Goal: Transaction & Acquisition: Subscribe to service/newsletter

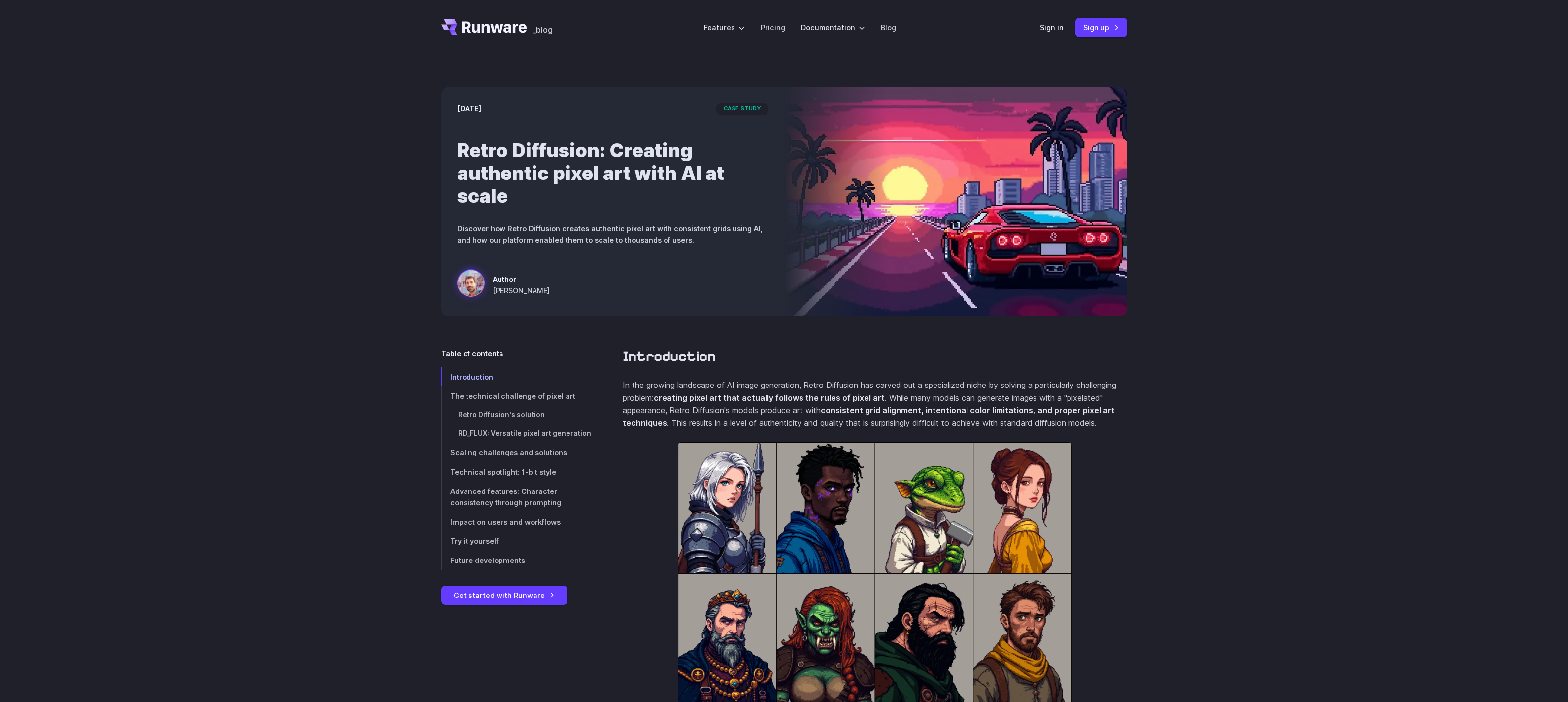
click at [331, 286] on div "March 28, 2025 case study Retro Diffusion: Creating authentic pixel art with AI…" at bounding box center [784, 201] width 1568 height 293
click at [584, 172] on h1 "Retro Diffusion: Creating authentic pixel art with AI at scale" at bounding box center [613, 172] width 312 height 68
click at [516, 196] on h1 "Retro Diffusion: Creating authentic pixel art with AI at scale" at bounding box center [613, 172] width 312 height 68
click at [735, 110] on span "case study" at bounding box center [742, 109] width 53 height 13
click at [577, 246] on div "March 28, 2025 case study Retro Diffusion: Creating authentic pixel art with AI…" at bounding box center [612, 201] width 343 height 229
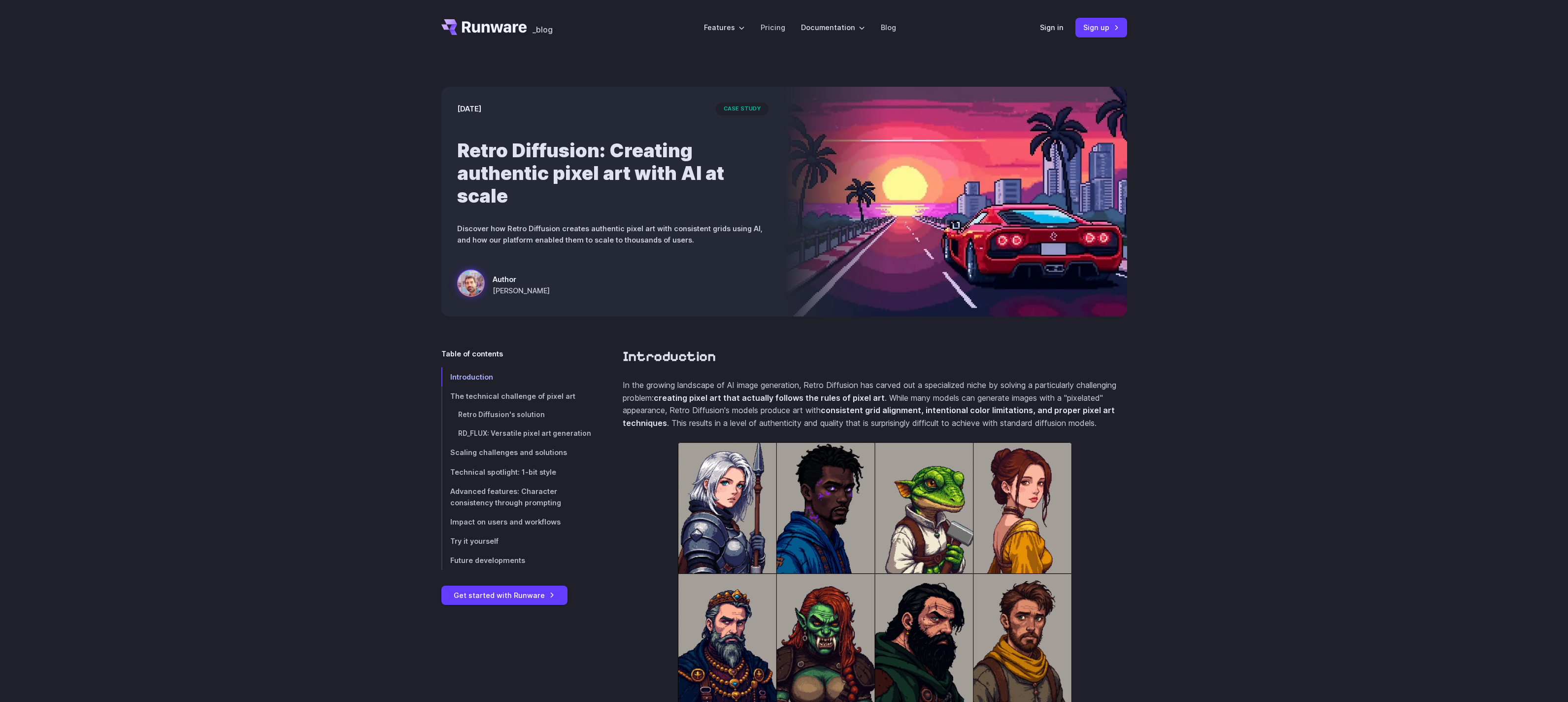
click at [502, 267] on div "March 28, 2025 case study Retro Diffusion: Creating authentic pixel art with AI…" at bounding box center [612, 201] width 343 height 229
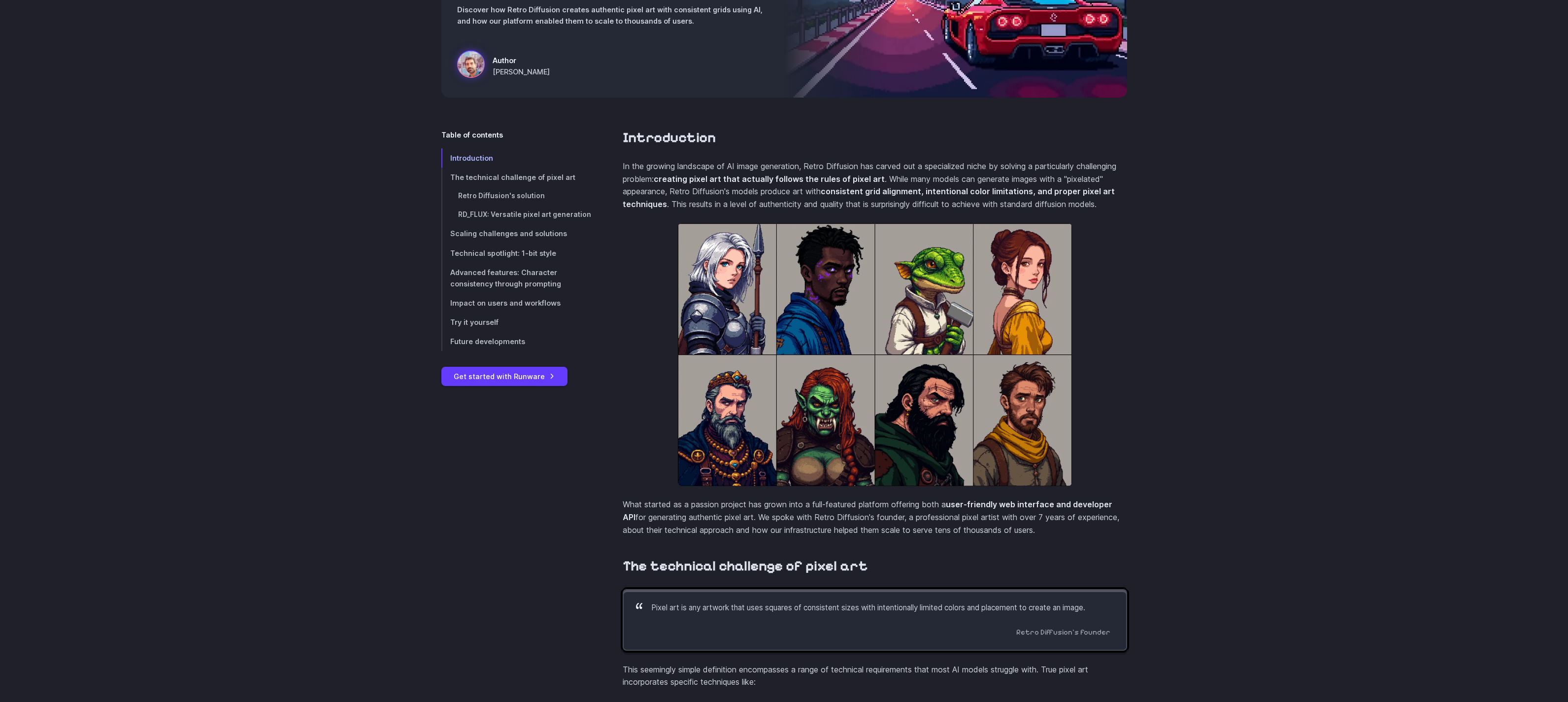
scroll to position [371, 0]
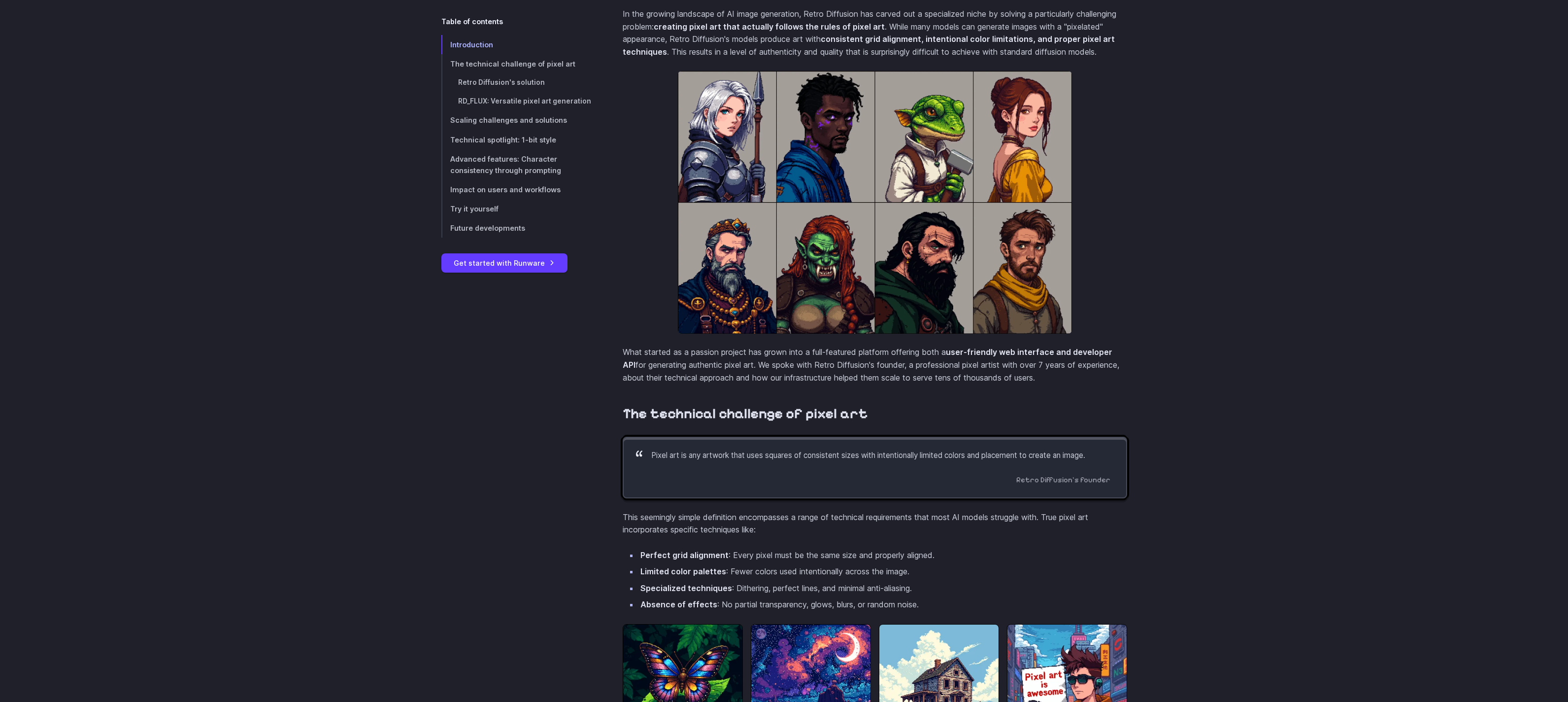
drag, startPoint x: 560, startPoint y: 461, endPoint x: 553, endPoint y: 451, distance: 12.2
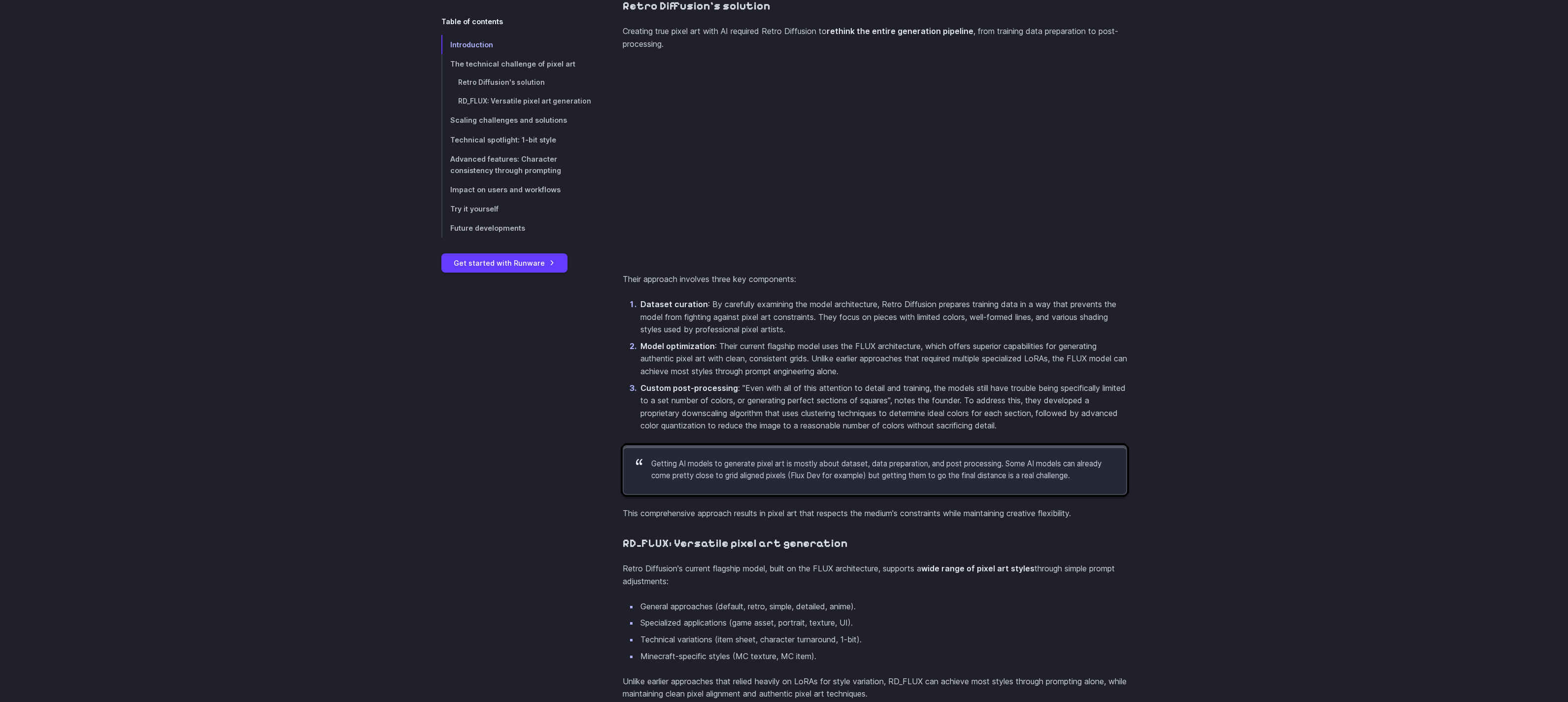
scroll to position [1747, 0]
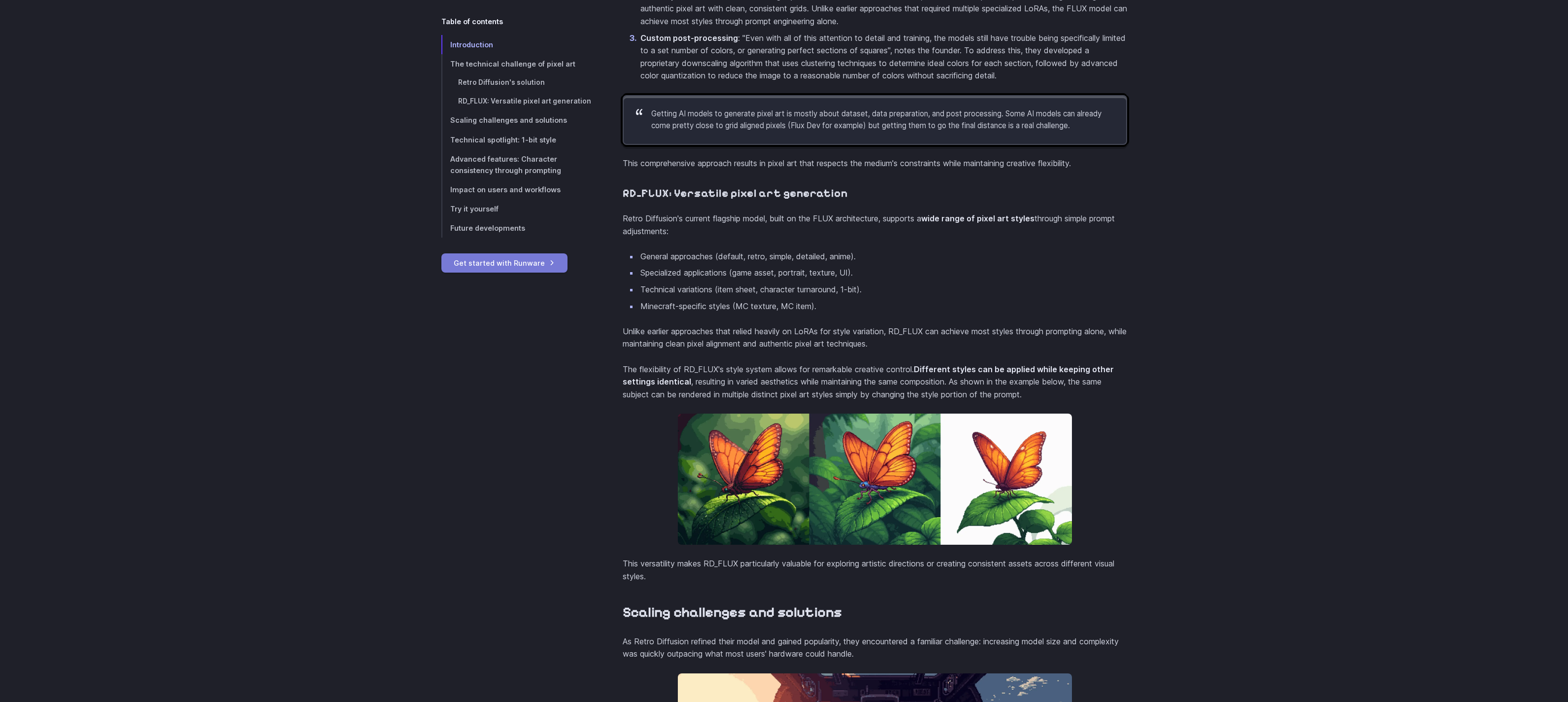
click at [490, 265] on link "Get started with Runware" at bounding box center [504, 263] width 126 height 19
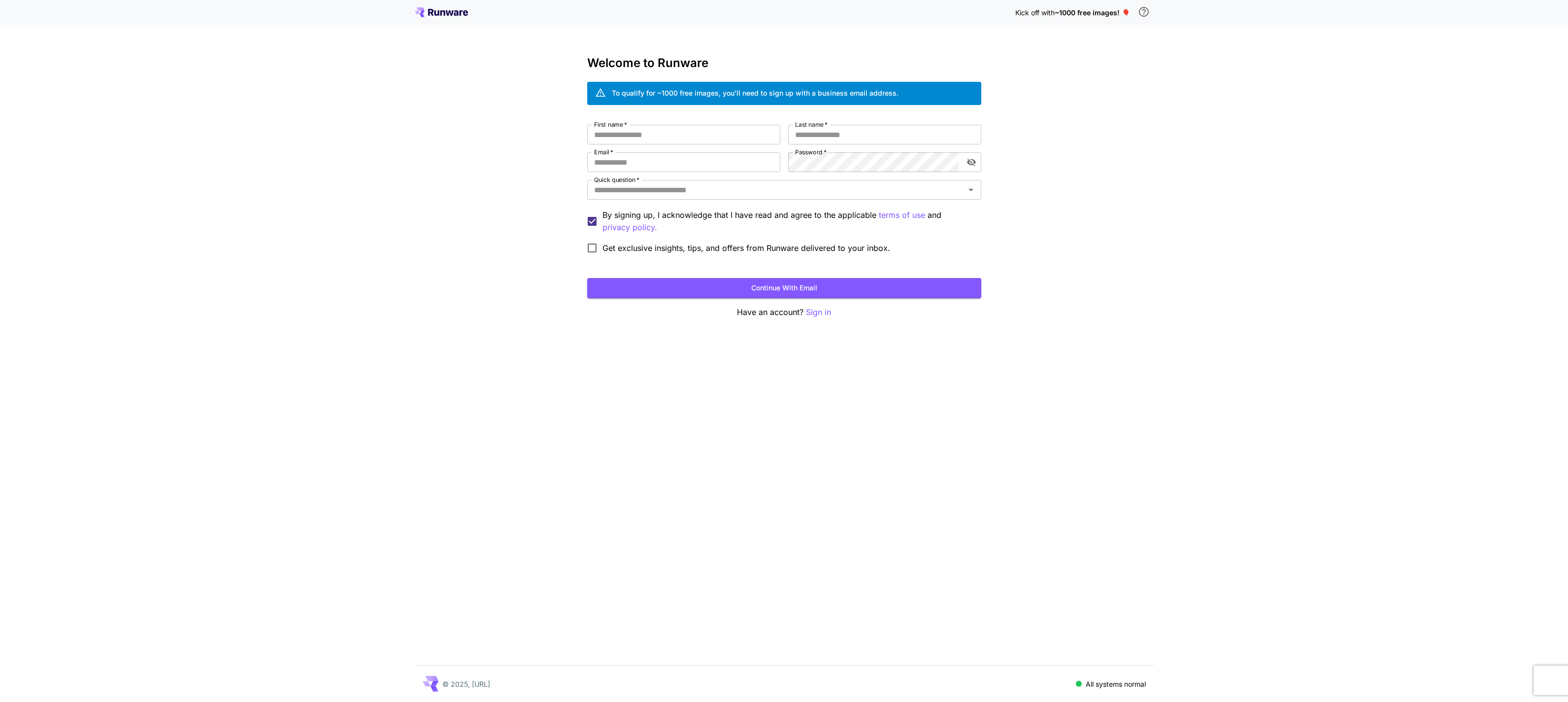
click at [392, 295] on div "Kick off with ~1000 free images! 🎈 Welcome to Runware To qualify for ~1000 free…" at bounding box center [784, 351] width 1568 height 702
